Goal: Information Seeking & Learning: Check status

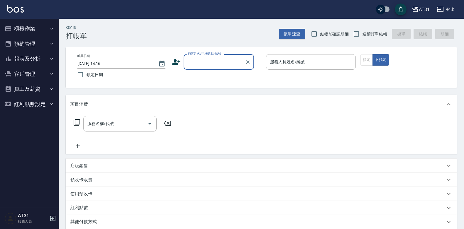
click at [44, 56] on button "報表及分析" at bounding box center [29, 58] width 54 height 15
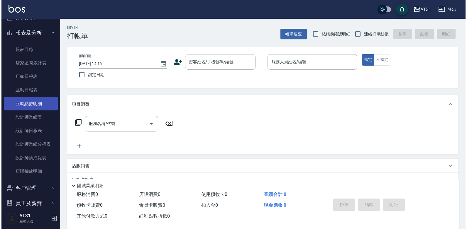
scroll to position [29, 0]
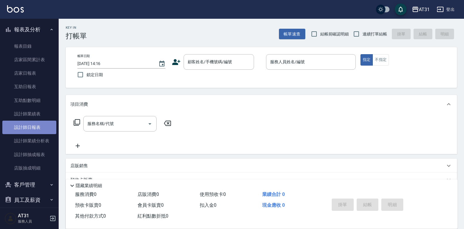
click at [35, 127] on link "設計師日報表" at bounding box center [29, 127] width 54 height 13
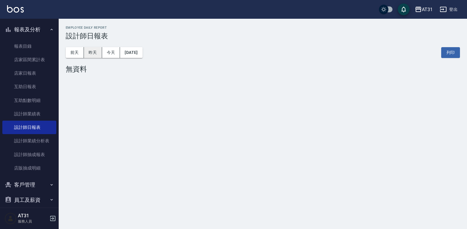
click at [96, 50] on button "昨天" at bounding box center [93, 52] width 18 height 11
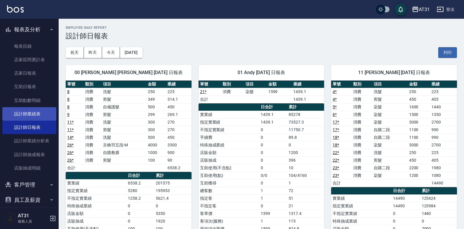
click at [36, 115] on link "設計師業績表" at bounding box center [29, 113] width 54 height 13
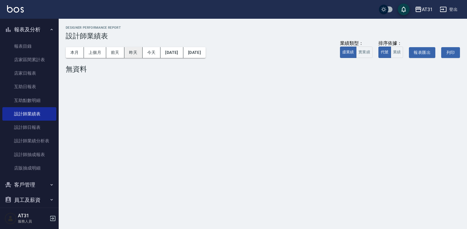
click at [137, 50] on button "昨天" at bounding box center [133, 52] width 18 height 11
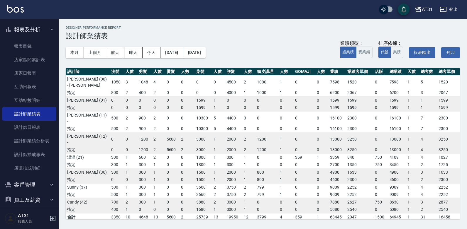
scroll to position [29, 0]
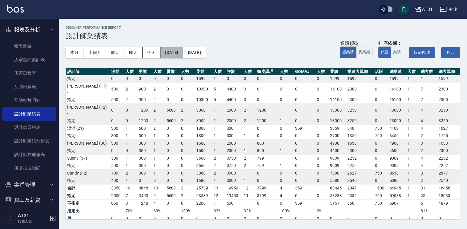
click at [175, 53] on button "[DATE]" at bounding box center [171, 52] width 23 height 11
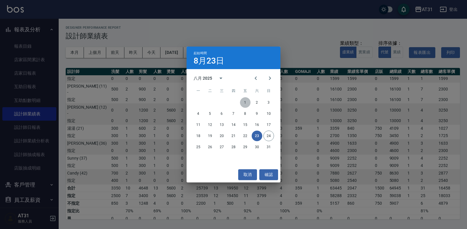
click at [242, 98] on button "1" at bounding box center [245, 102] width 11 height 11
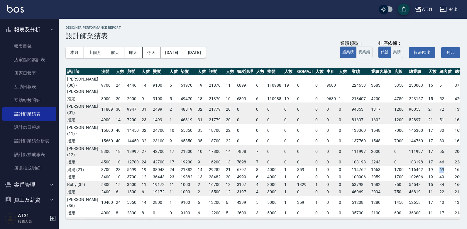
drag, startPoint x: 428, startPoint y: 163, endPoint x: 424, endPoint y: 163, distance: 4.7
click at [438, 166] on td "69" at bounding box center [445, 170] width 15 height 8
drag, startPoint x: 424, startPoint y: 163, endPoint x: 422, endPoint y: 170, distance: 7.2
click at [438, 173] on td "49" at bounding box center [445, 177] width 15 height 8
drag, startPoint x: 422, startPoint y: 170, endPoint x: 415, endPoint y: 158, distance: 13.5
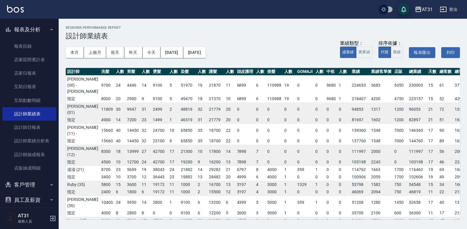
click at [426, 159] on td "17" at bounding box center [431, 163] width 11 height 8
drag, startPoint x: 428, startPoint y: 112, endPoint x: 421, endPoint y: 113, distance: 7.4
click at [421, 116] on tr "指定 4900 14 7200 23 1499 1 46319 31 21779 20 0 0 0 0 0 0 0 0 81697 1602 1200 828…" at bounding box center [269, 120] width 406 height 8
drag, startPoint x: 421, startPoint y: 113, endPoint x: 433, endPoint y: 129, distance: 20.3
click at [438, 129] on td "90" at bounding box center [445, 131] width 15 height 14
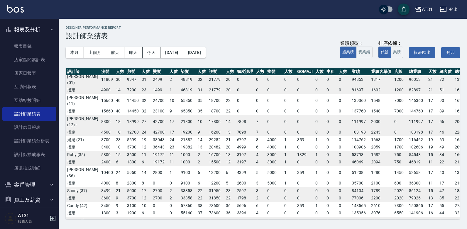
scroll to position [29, 0]
